Goal: Task Accomplishment & Management: Manage account settings

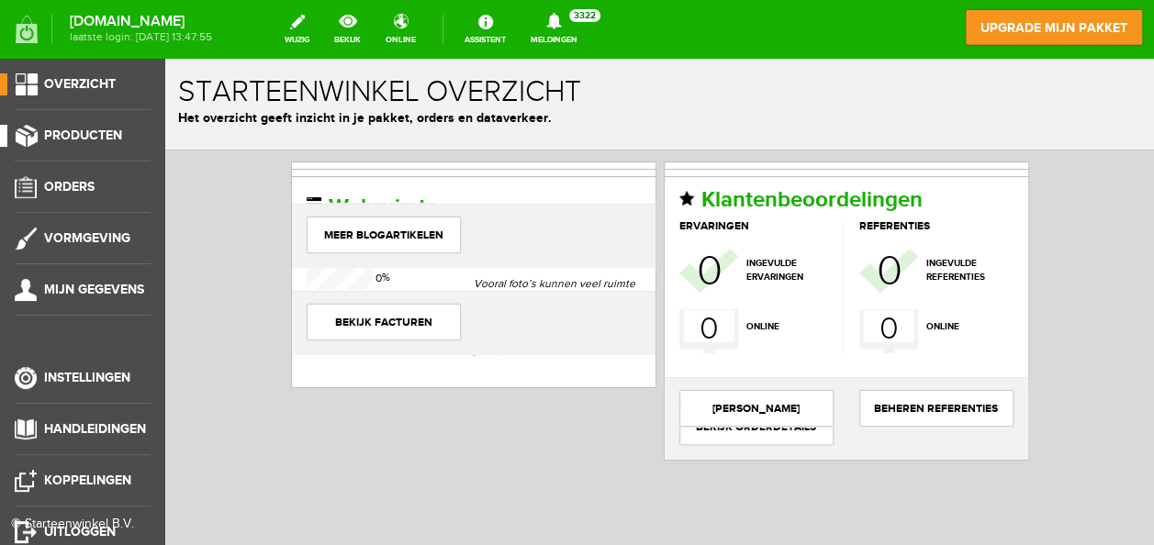
click at [84, 132] on span "Producten" at bounding box center [83, 136] width 78 height 16
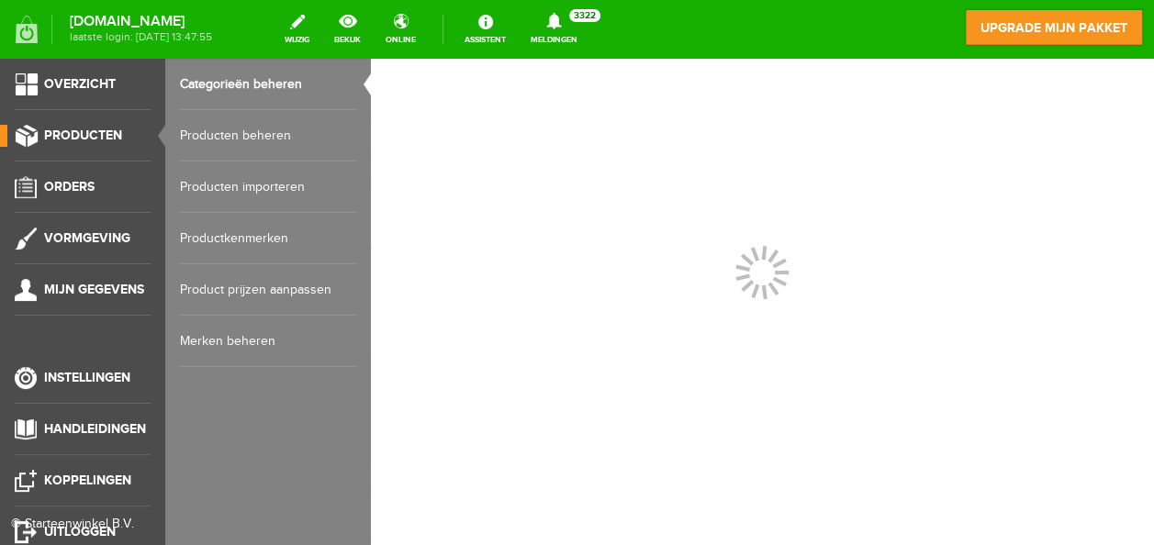
click at [215, 137] on link "Producten beheren" at bounding box center [268, 135] width 176 height 51
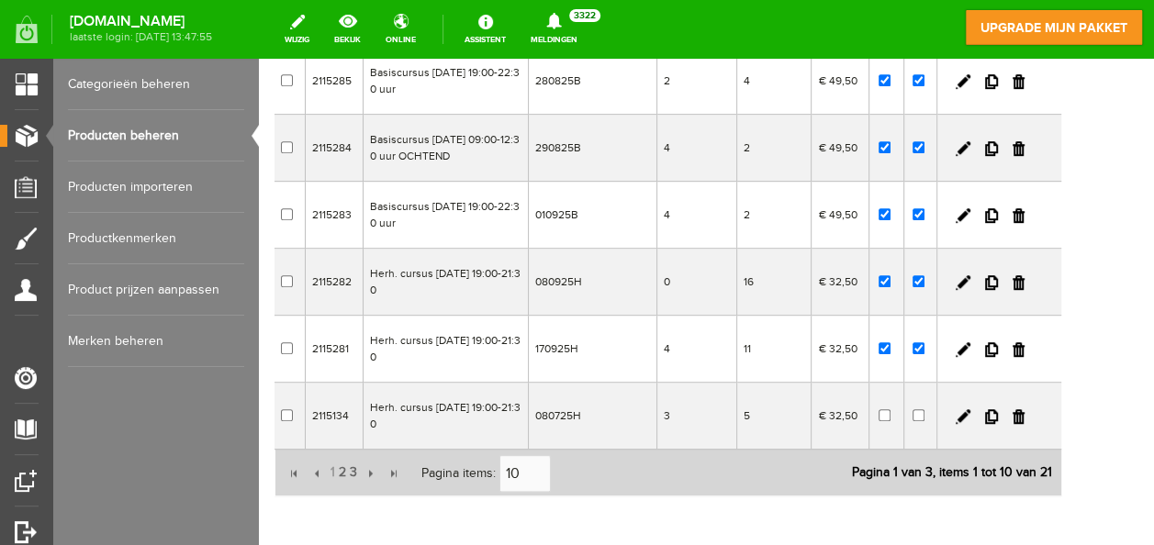
scroll to position [459, 0]
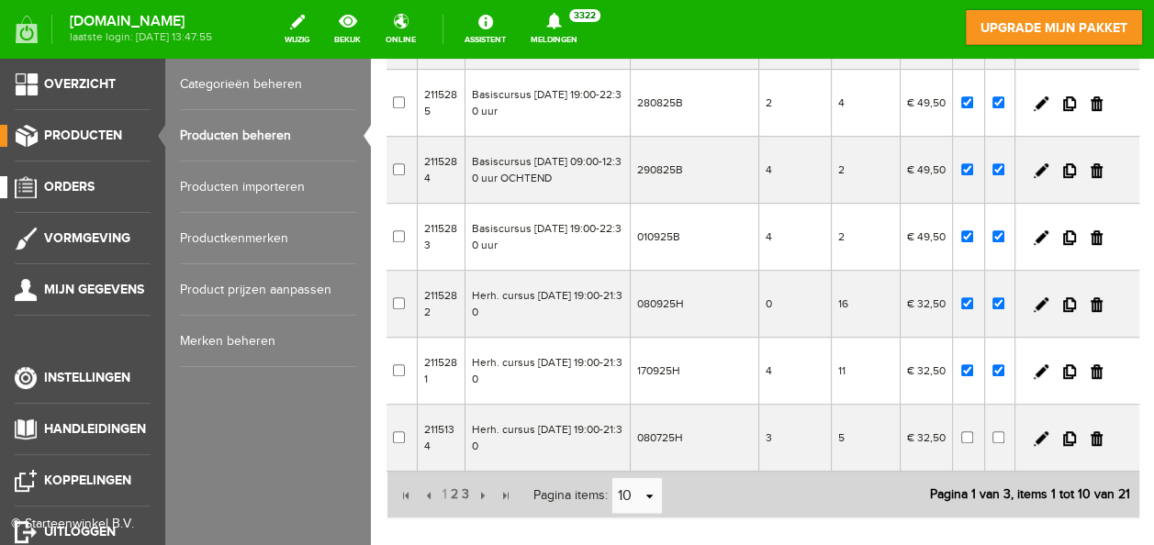
click at [58, 182] on span "Orders" at bounding box center [69, 187] width 51 height 16
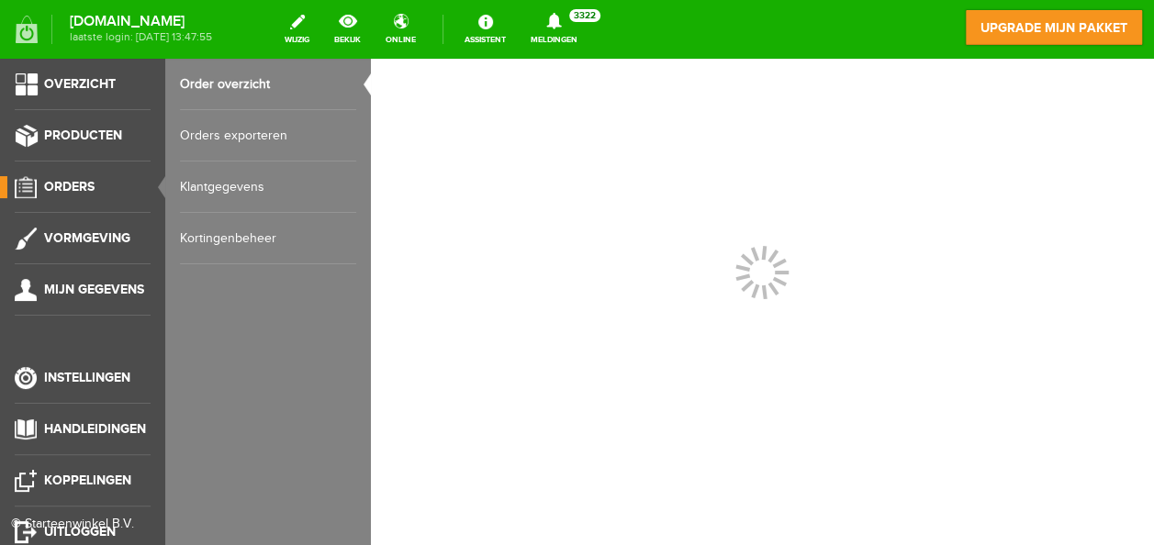
scroll to position [0, 0]
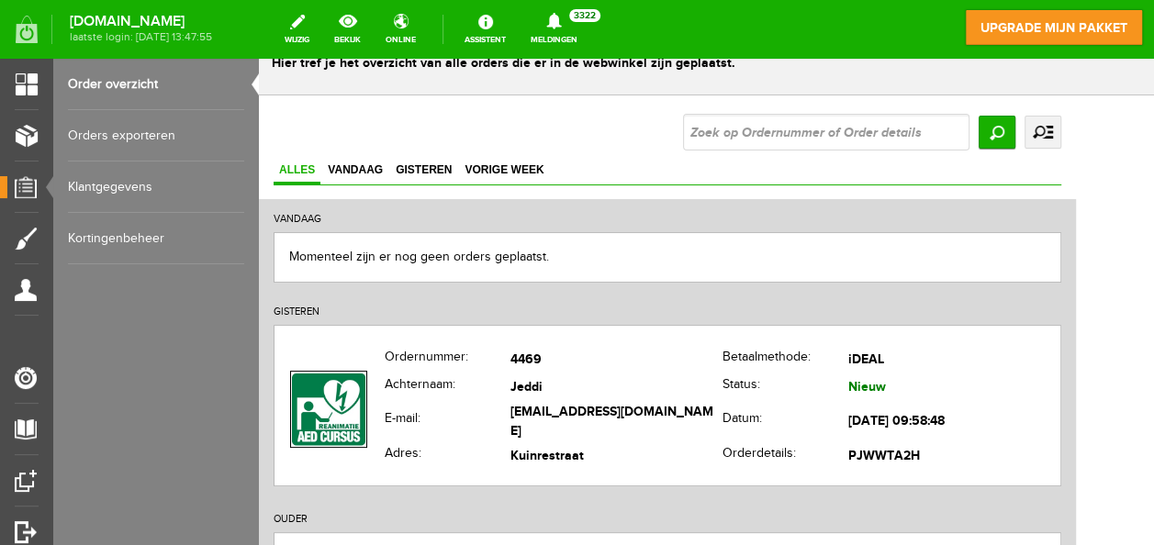
scroll to position [92, 0]
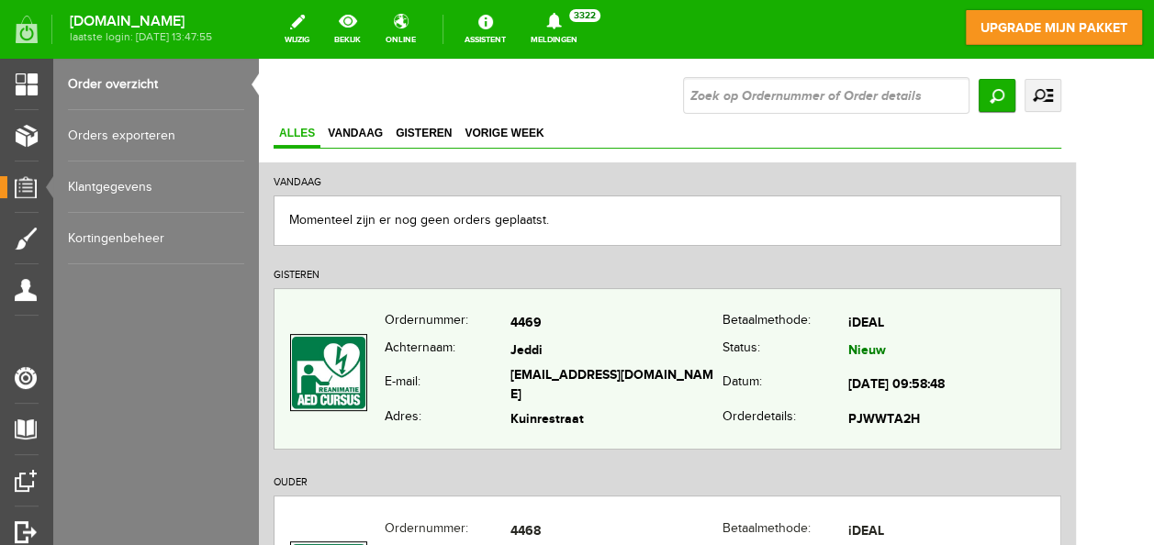
click at [622, 345] on td "Jeddi" at bounding box center [617, 352] width 212 height 27
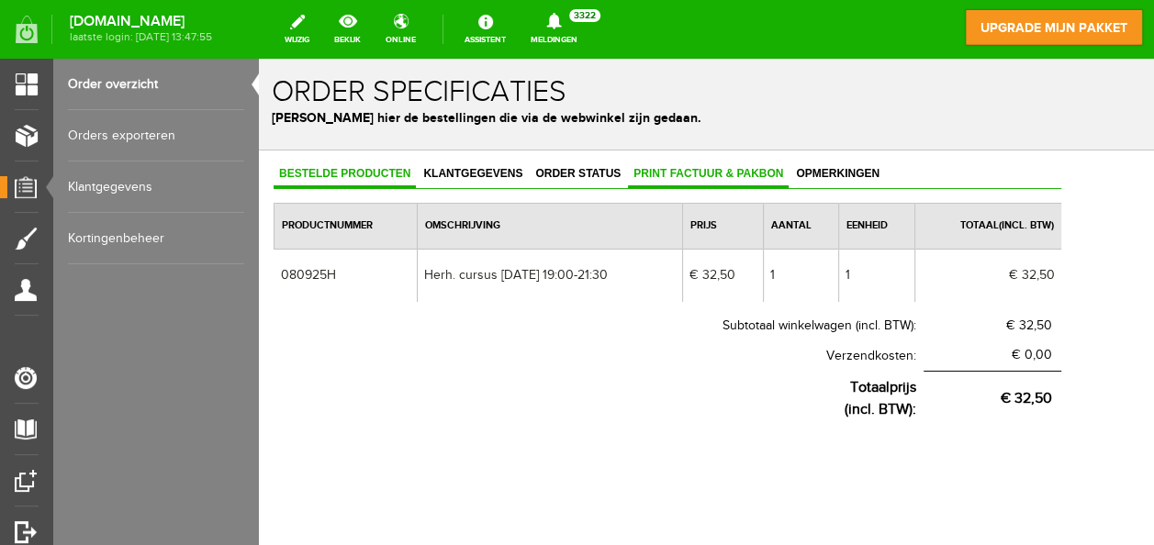
click at [682, 165] on link "Print factuur & pakbon" at bounding box center [708, 175] width 161 height 27
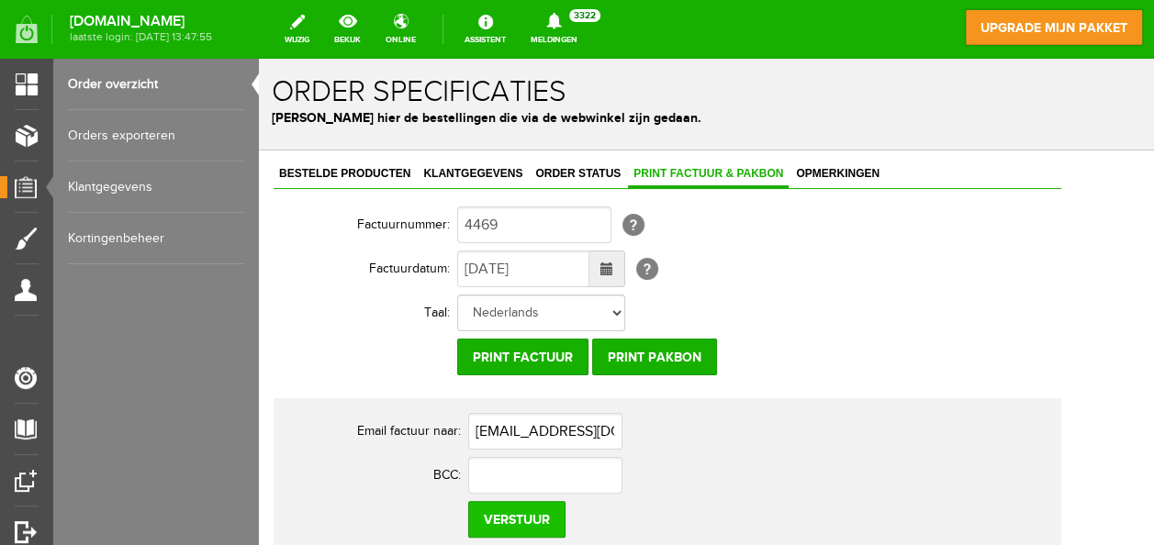
click at [529, 517] on input "Verstuur" at bounding box center [516, 519] width 97 height 37
click at [448, 168] on span "Klantgegevens" at bounding box center [473, 173] width 110 height 13
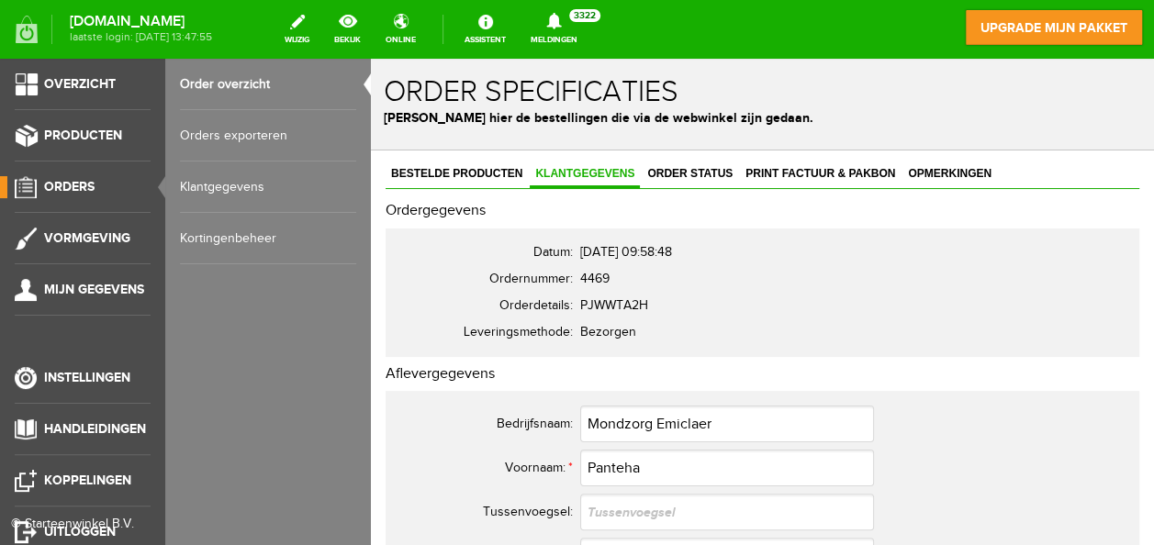
click at [89, 185] on span "Orders" at bounding box center [69, 187] width 51 height 16
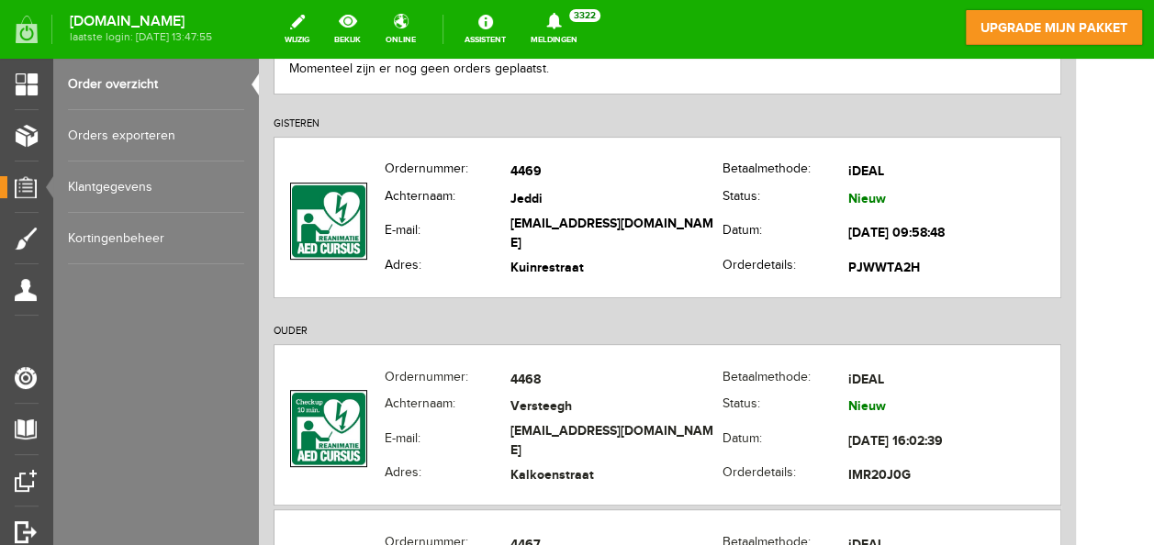
scroll to position [275, 0]
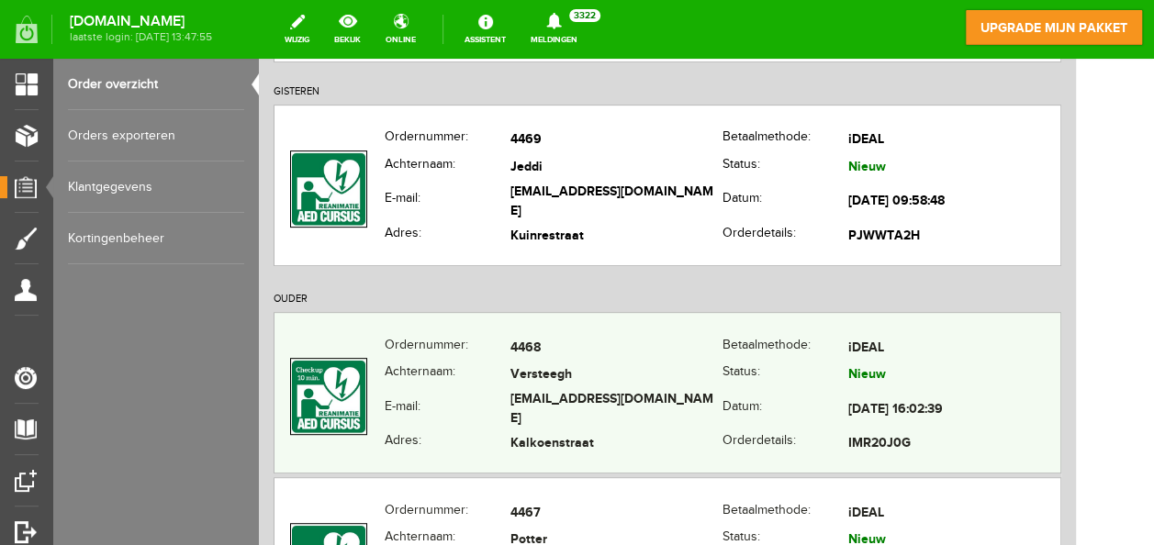
click at [646, 389] on td "Versteegh" at bounding box center [617, 376] width 212 height 27
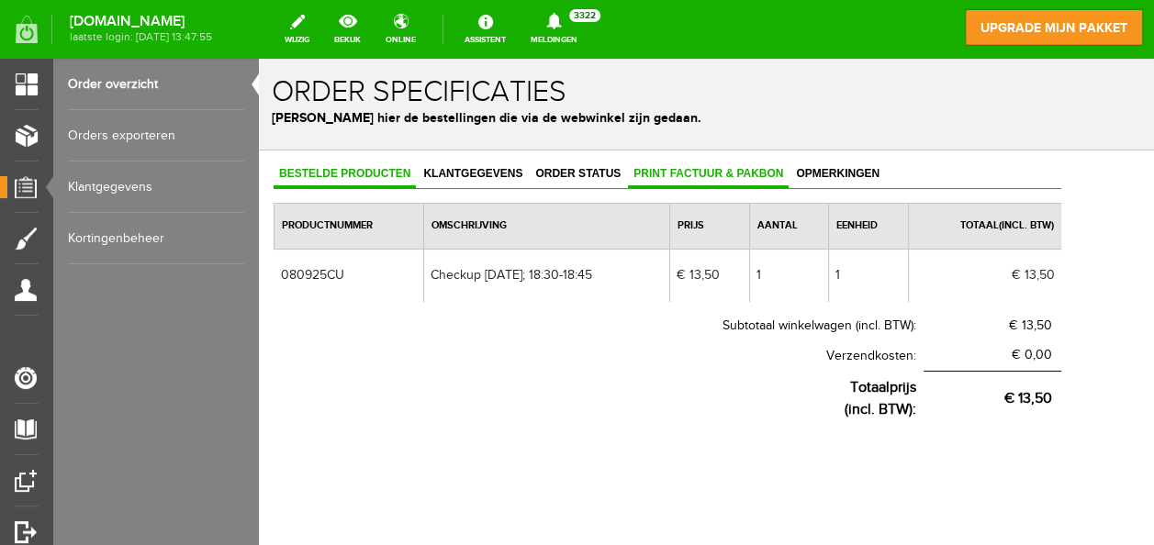
click at [682, 165] on link "Print factuur & pakbon" at bounding box center [708, 175] width 161 height 27
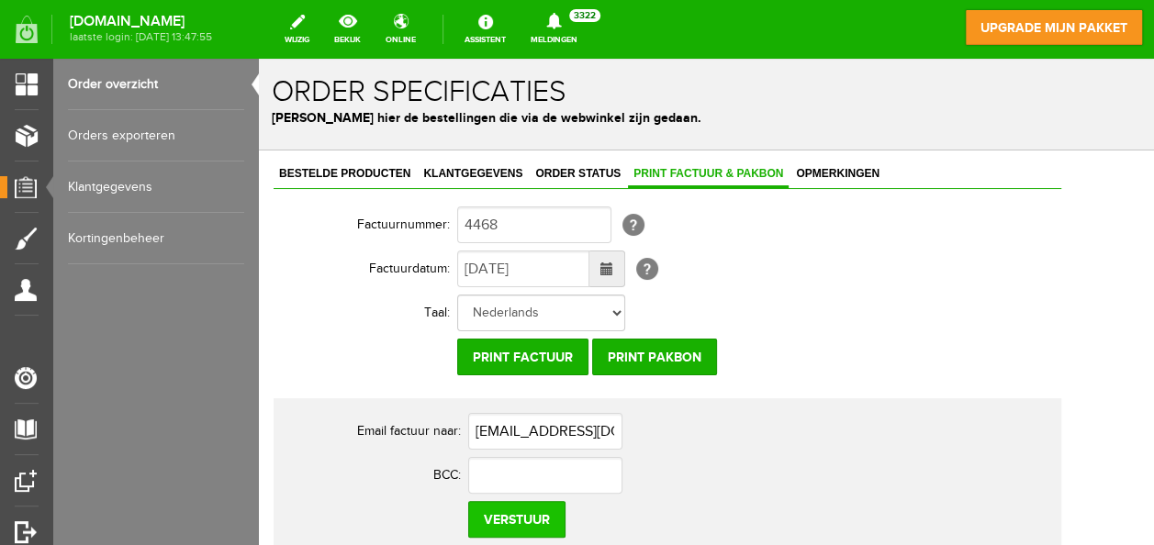
click at [535, 521] on input "Verstuur" at bounding box center [516, 519] width 97 height 37
click at [452, 170] on span "Klantgegevens" at bounding box center [473, 173] width 110 height 13
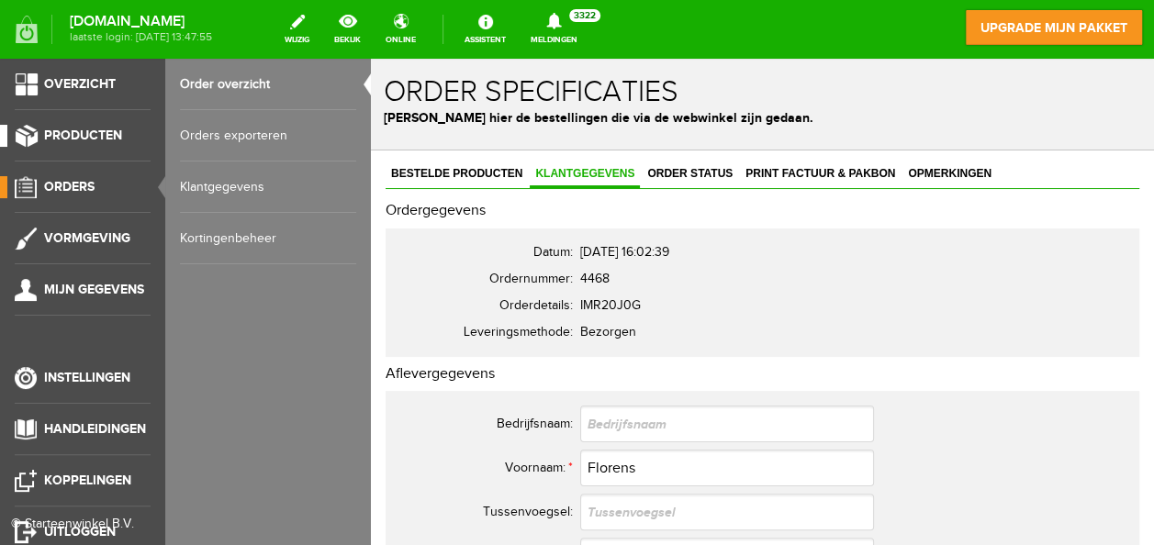
click at [36, 134] on link "Producten" at bounding box center [75, 136] width 151 height 22
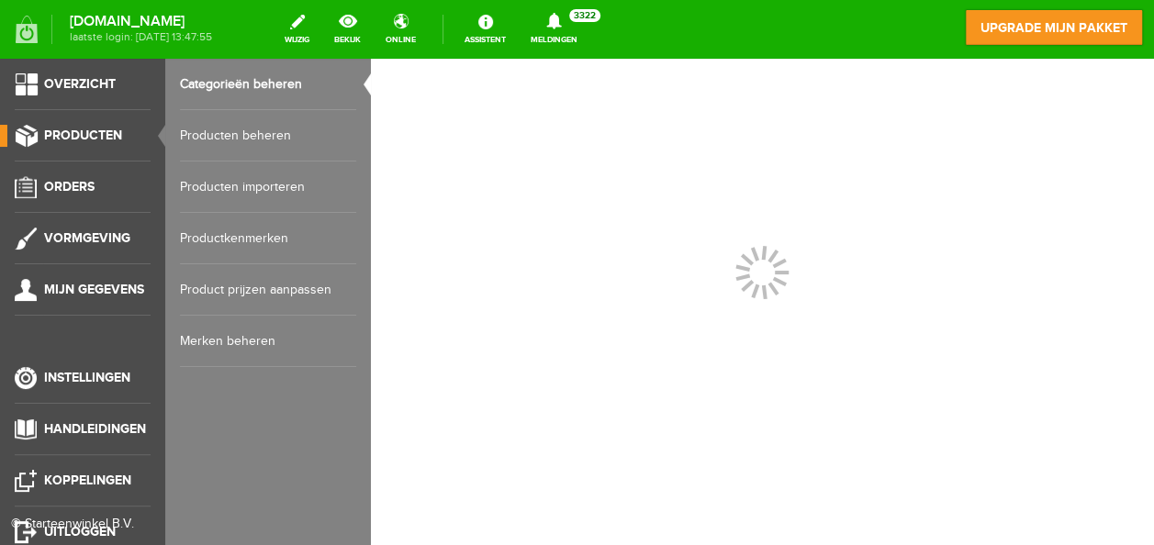
click at [84, 131] on span "Producten" at bounding box center [83, 136] width 78 height 16
click at [229, 132] on link "Producten beheren" at bounding box center [268, 135] width 176 height 51
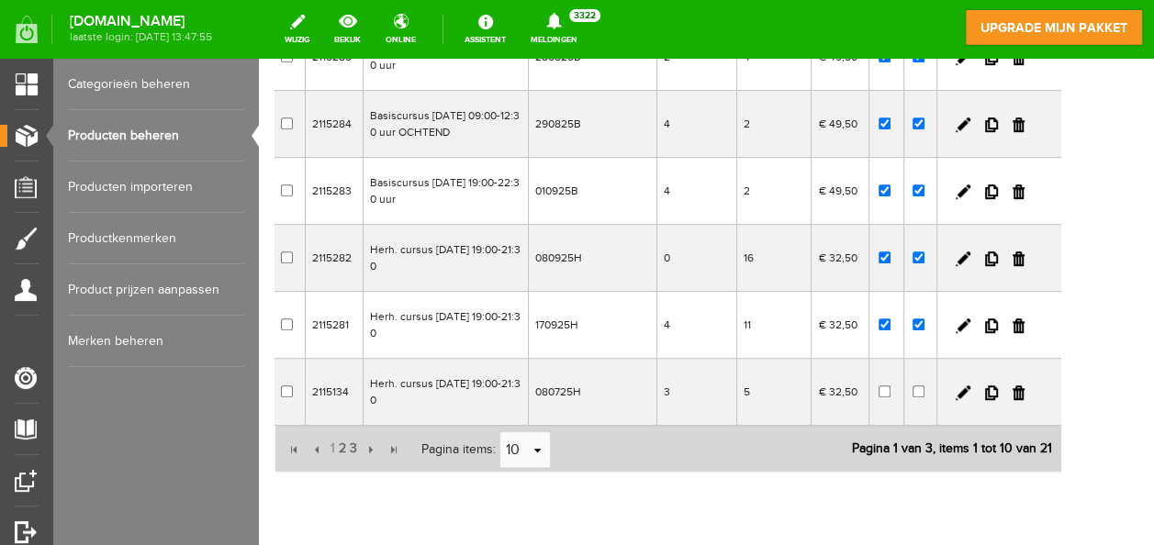
scroll to position [459, 0]
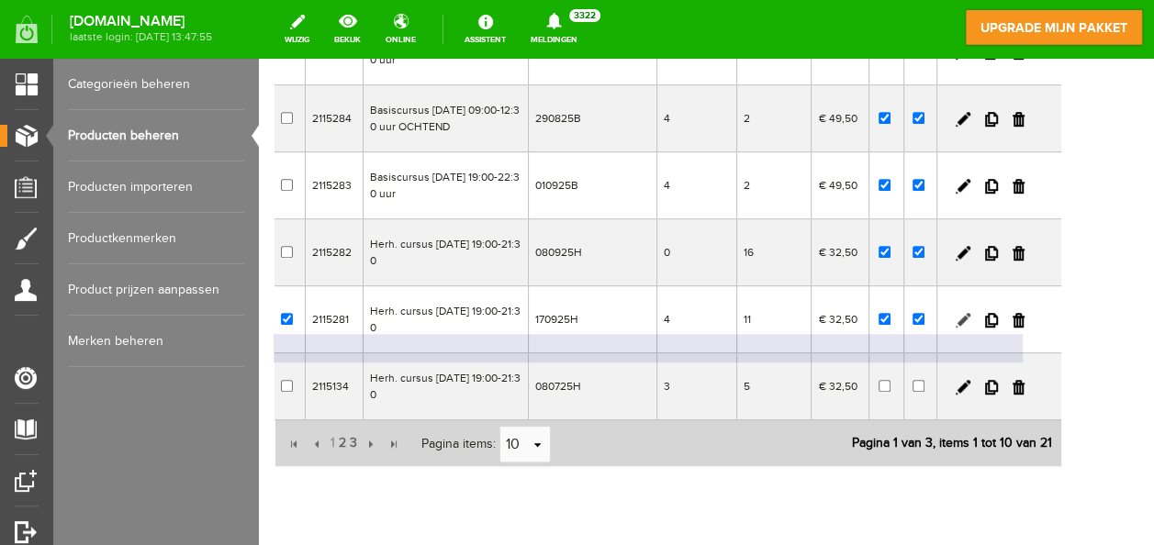
click at [971, 328] on link at bounding box center [963, 320] width 15 height 15
checkbox input "true"
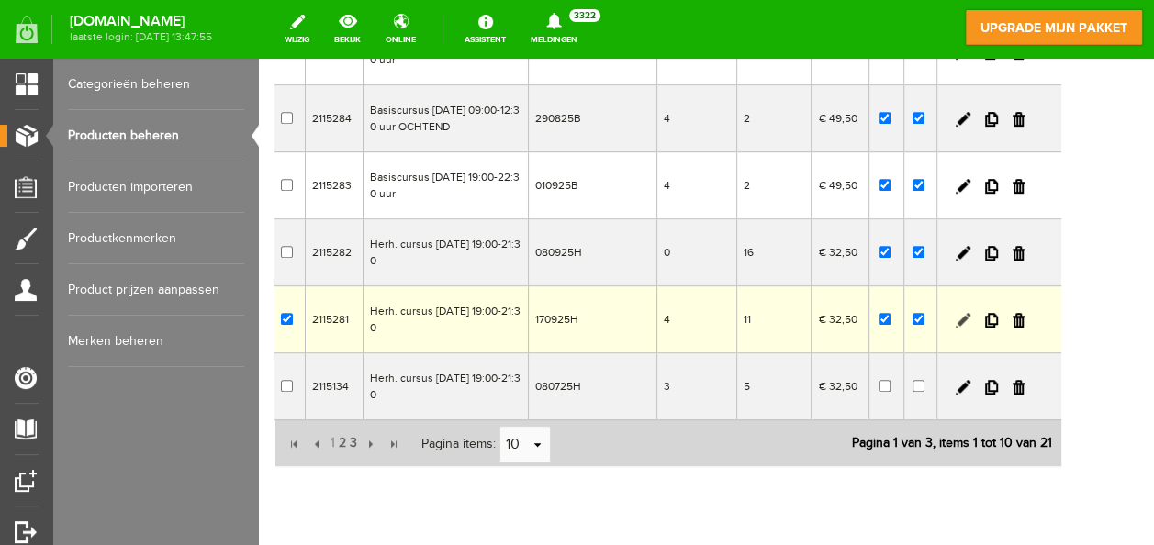
click at [971, 328] on link at bounding box center [963, 320] width 15 height 15
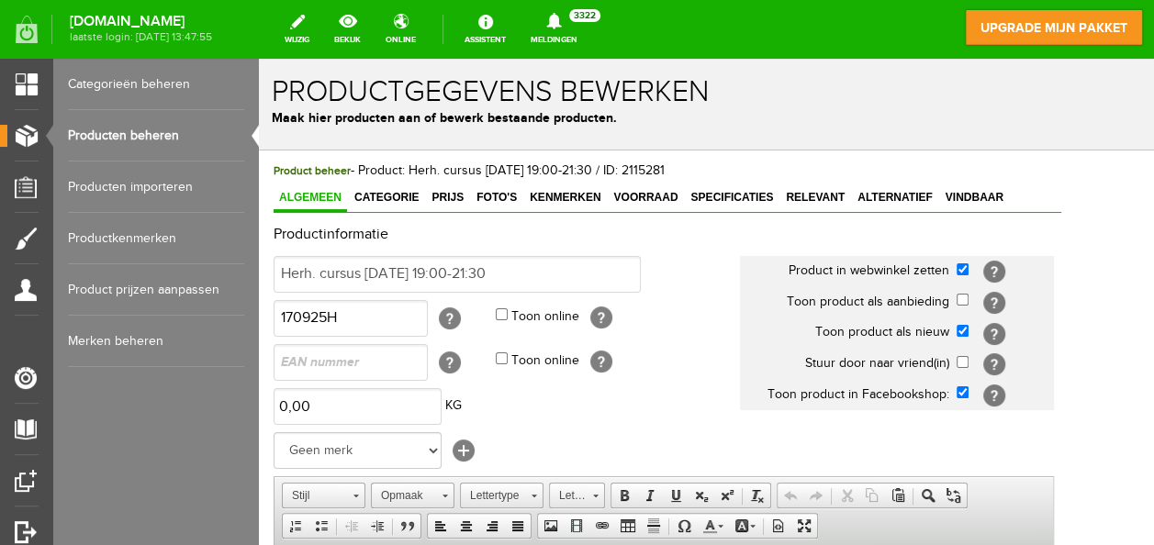
scroll to position [0, 0]
click at [661, 191] on span "Voorraad" at bounding box center [645, 197] width 75 height 13
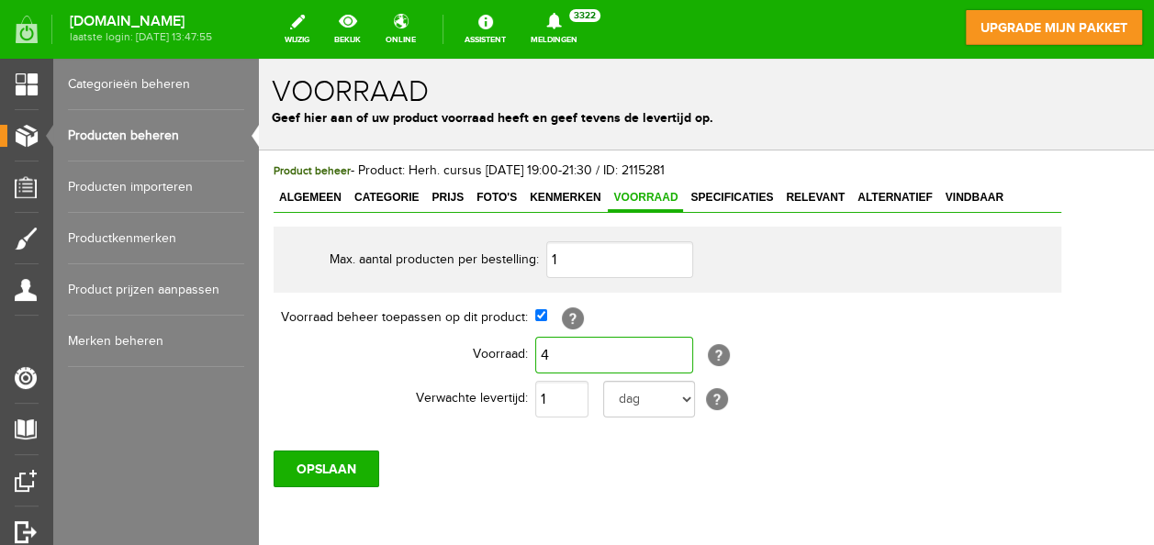
click at [551, 353] on input "4" at bounding box center [614, 355] width 158 height 37
type input "5"
click at [345, 455] on input "OPSLAAN" at bounding box center [327, 469] width 106 height 37
click at [349, 463] on input "OPSLAAN" at bounding box center [327, 469] width 106 height 37
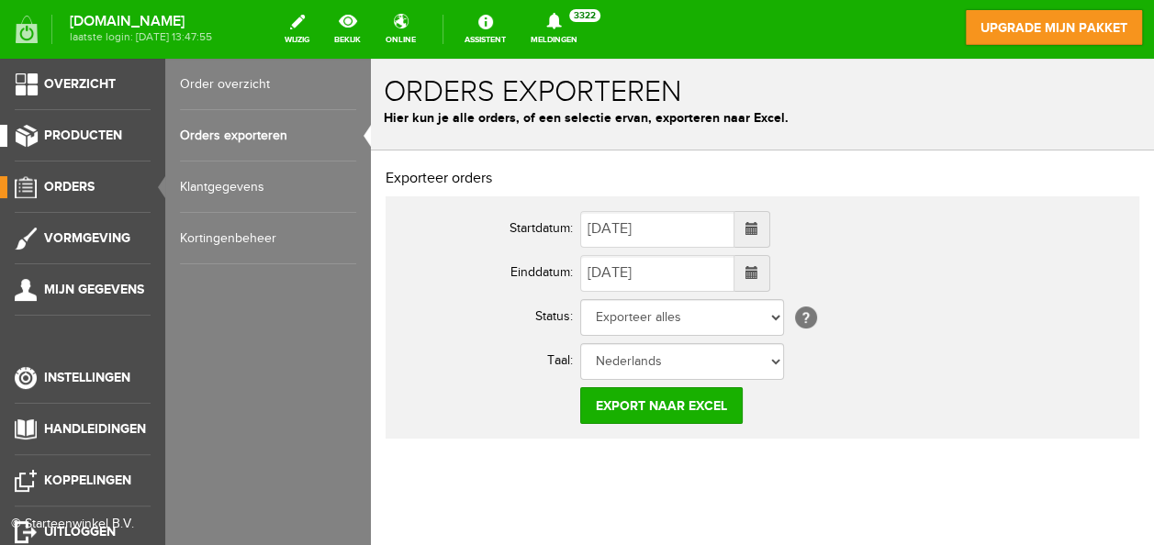
click at [84, 132] on span "Producten" at bounding box center [83, 136] width 78 height 16
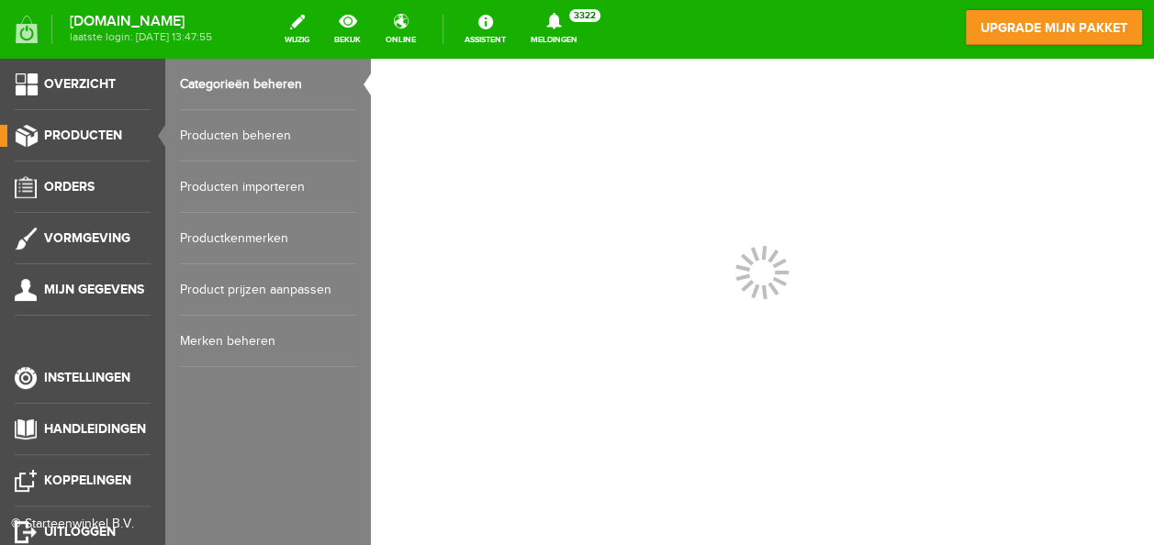
click at [246, 127] on link "Producten beheren" at bounding box center [268, 135] width 176 height 51
